Goal: Navigation & Orientation: Find specific page/section

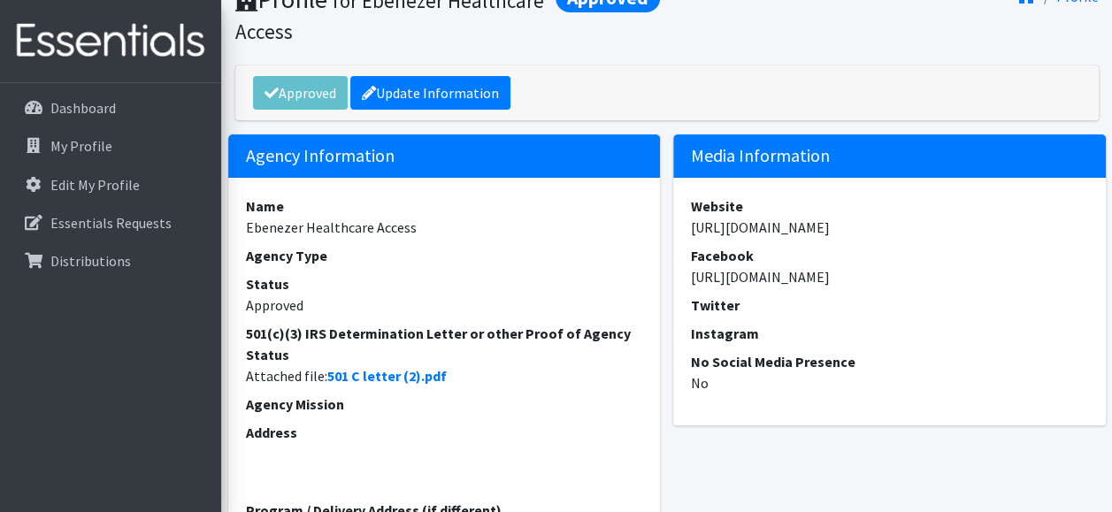
scroll to position [81, 0]
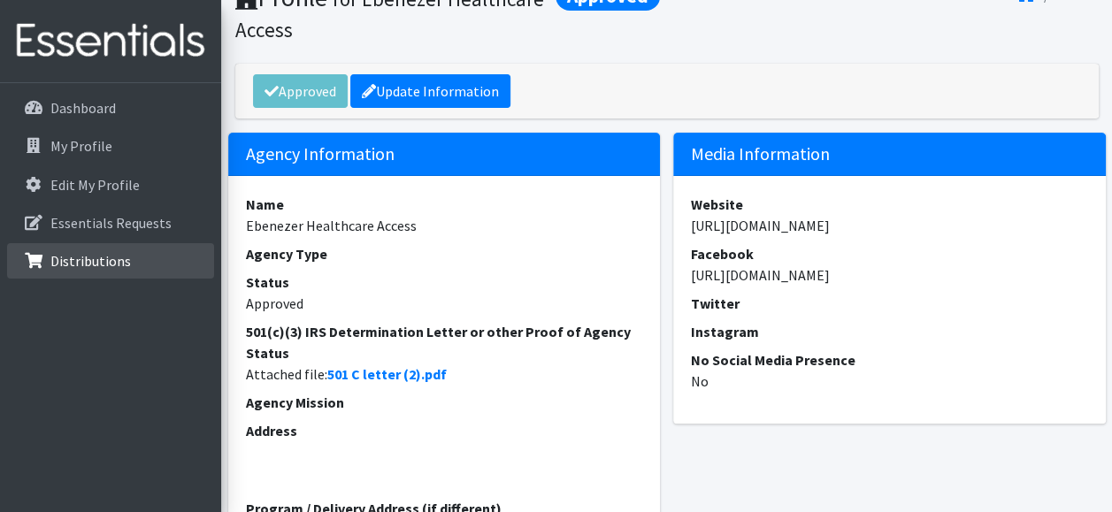
click at [102, 258] on p "Distributions" at bounding box center [90, 261] width 81 height 18
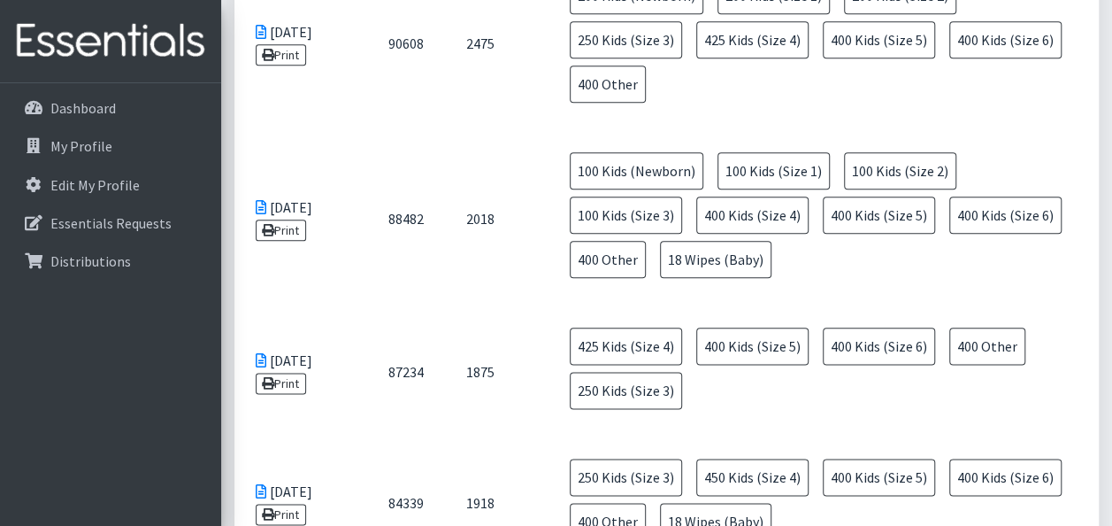
scroll to position [943, 0]
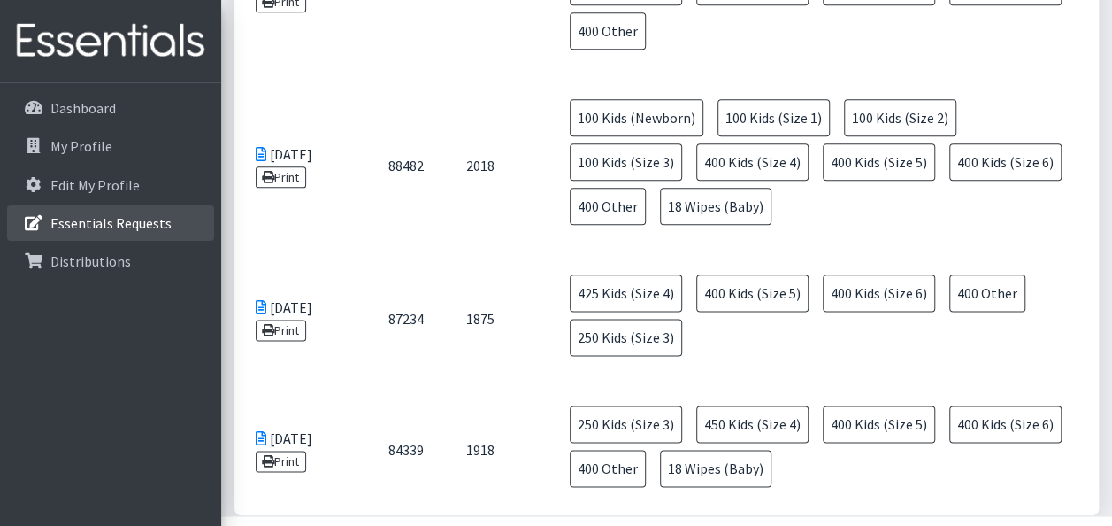
click at [154, 222] on p "Essentials Requests" at bounding box center [110, 223] width 121 height 18
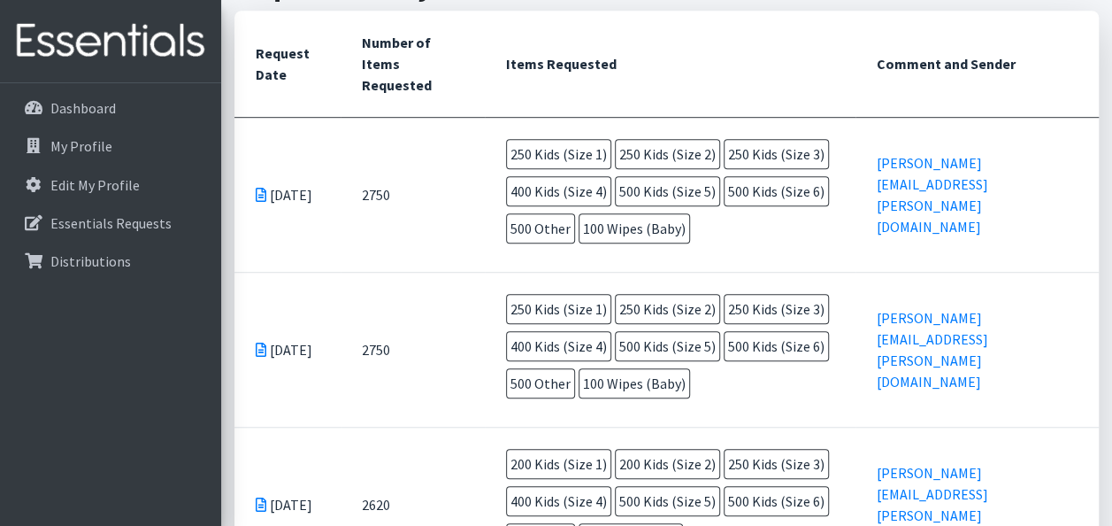
scroll to position [490, 0]
click at [54, 108] on p "Dashboard" at bounding box center [82, 108] width 65 height 18
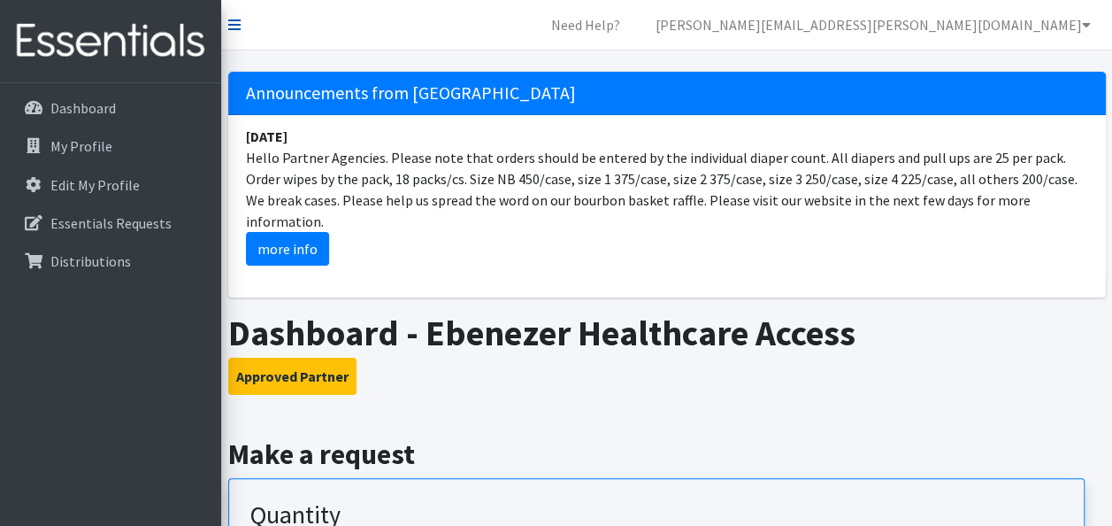
click at [229, 27] on icon at bounding box center [234, 25] width 12 height 14
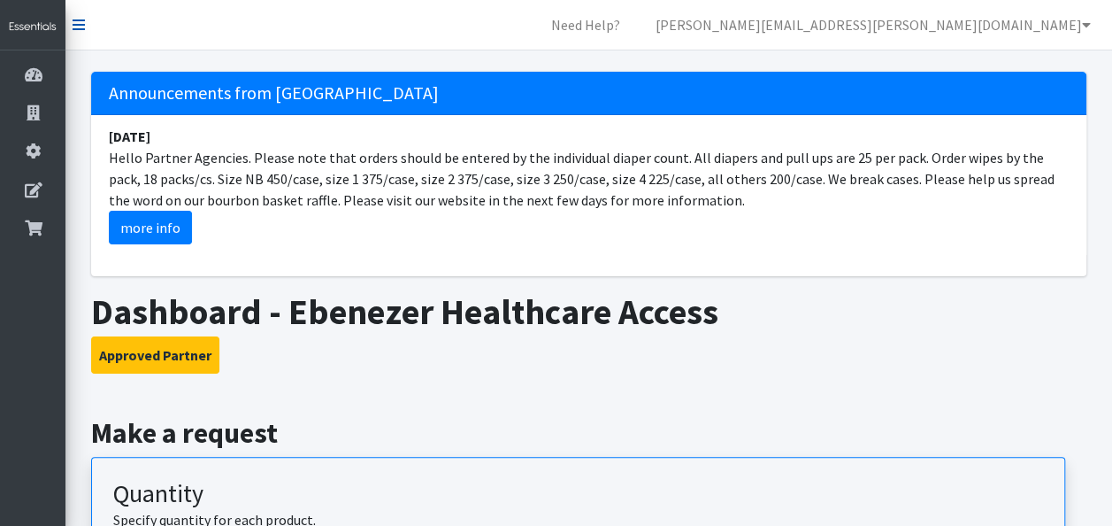
click at [82, 28] on icon at bounding box center [79, 25] width 12 height 14
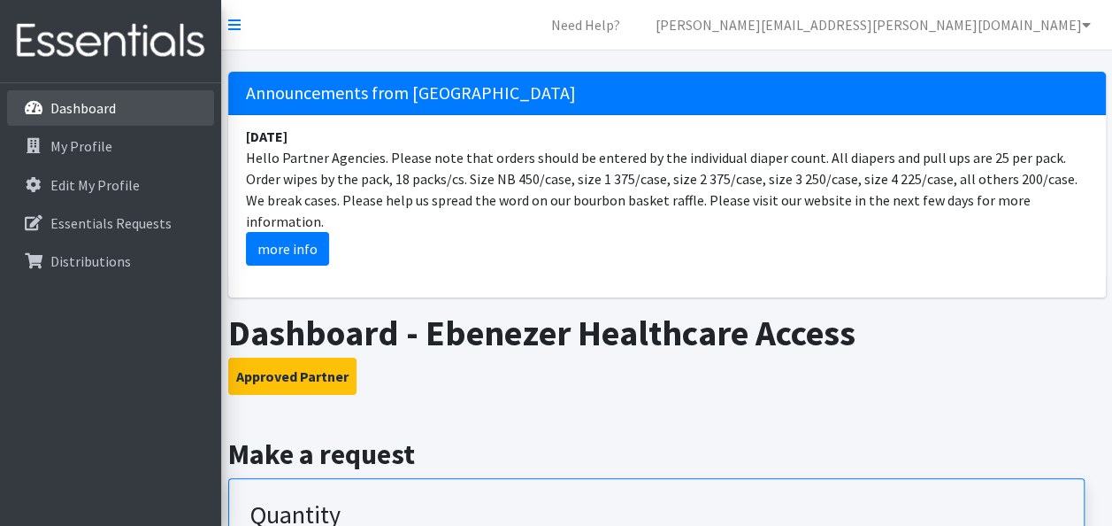
click at [115, 115] on link "Dashboard" at bounding box center [110, 107] width 207 height 35
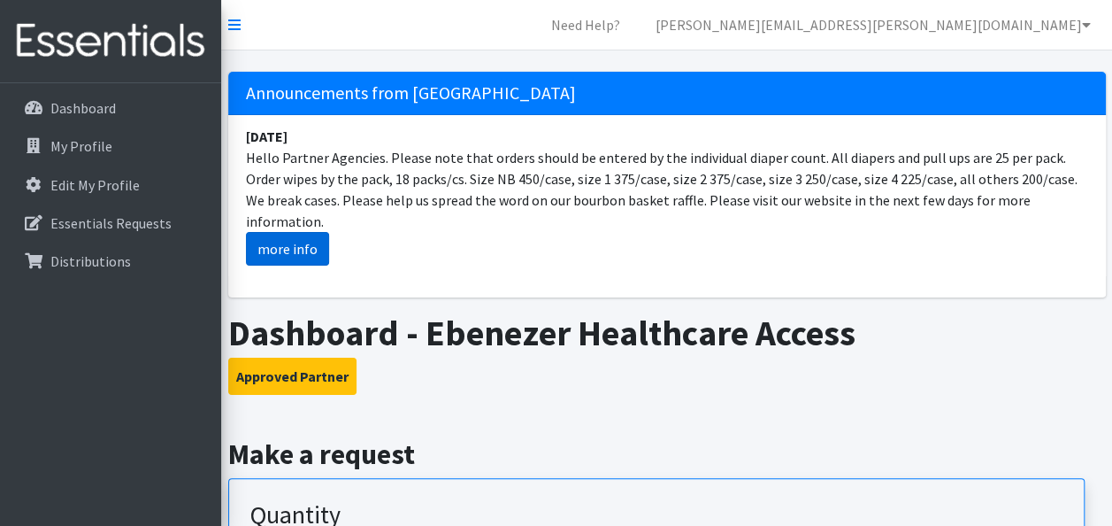
click at [297, 232] on link "more info" at bounding box center [287, 249] width 83 height 34
